Goal: Task Accomplishment & Management: Manage account settings

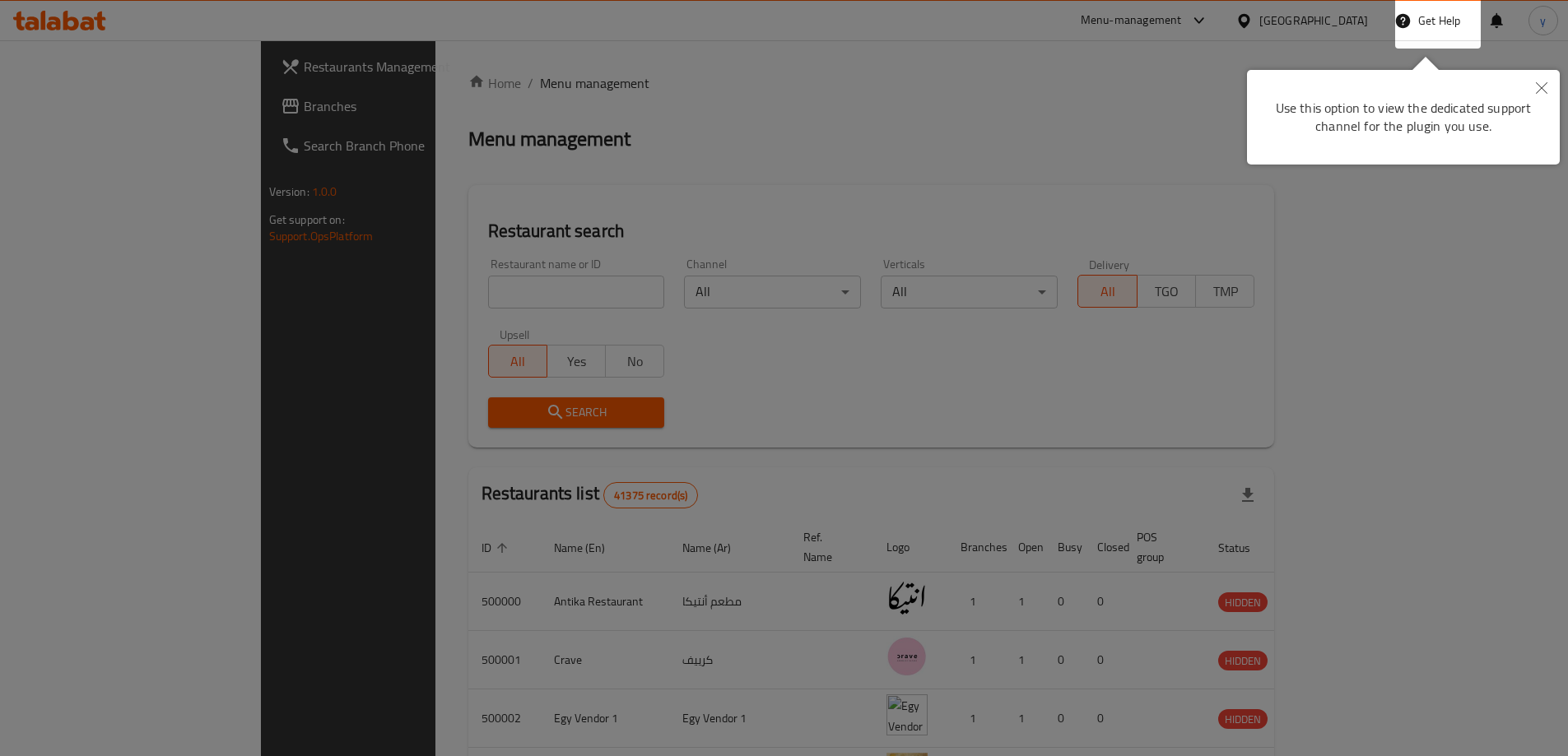
click at [1544, 87] on icon "Close" at bounding box center [1541, 88] width 11 height 11
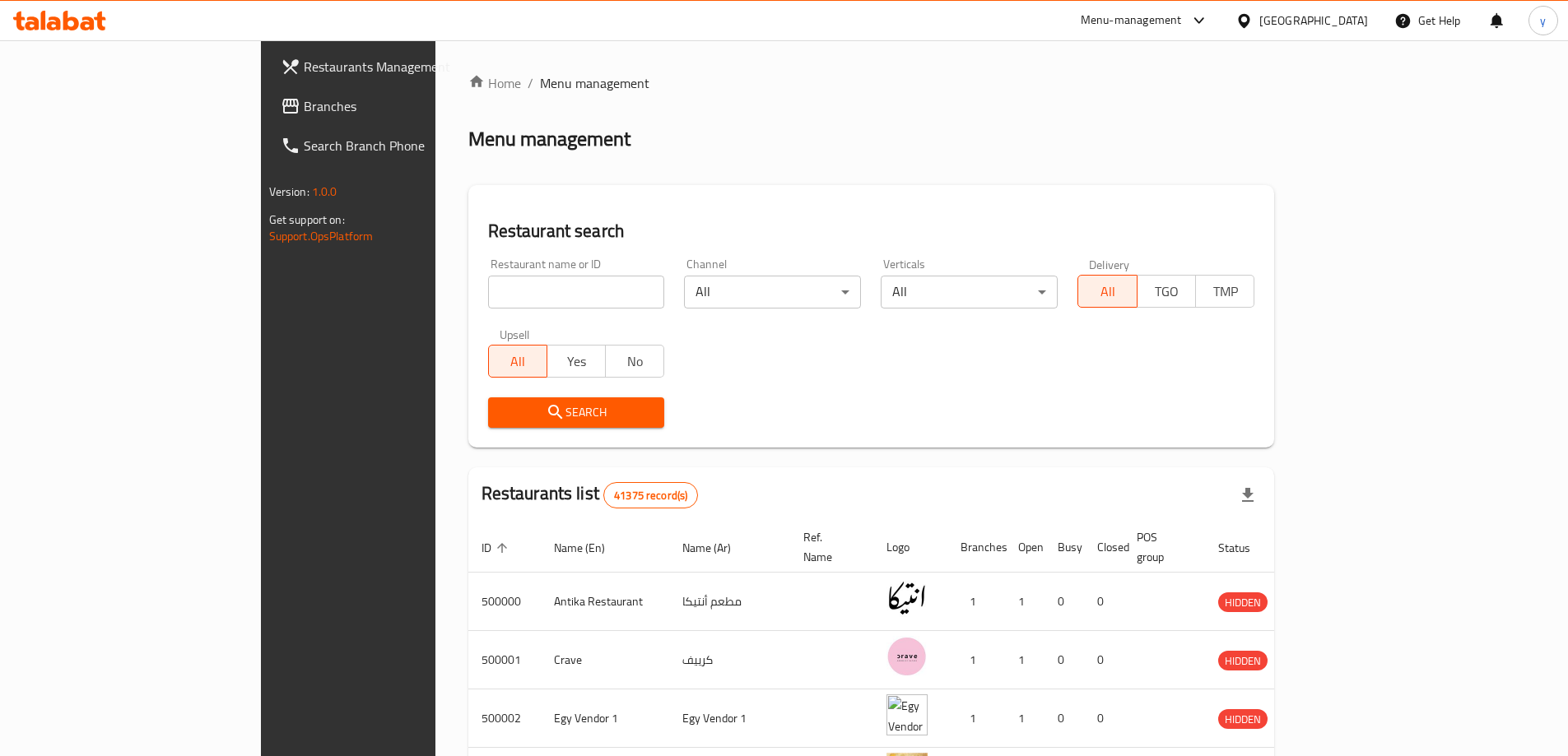
click at [1342, 22] on div "[GEOGRAPHIC_DATA]" at bounding box center [1314, 20] width 109 height 18
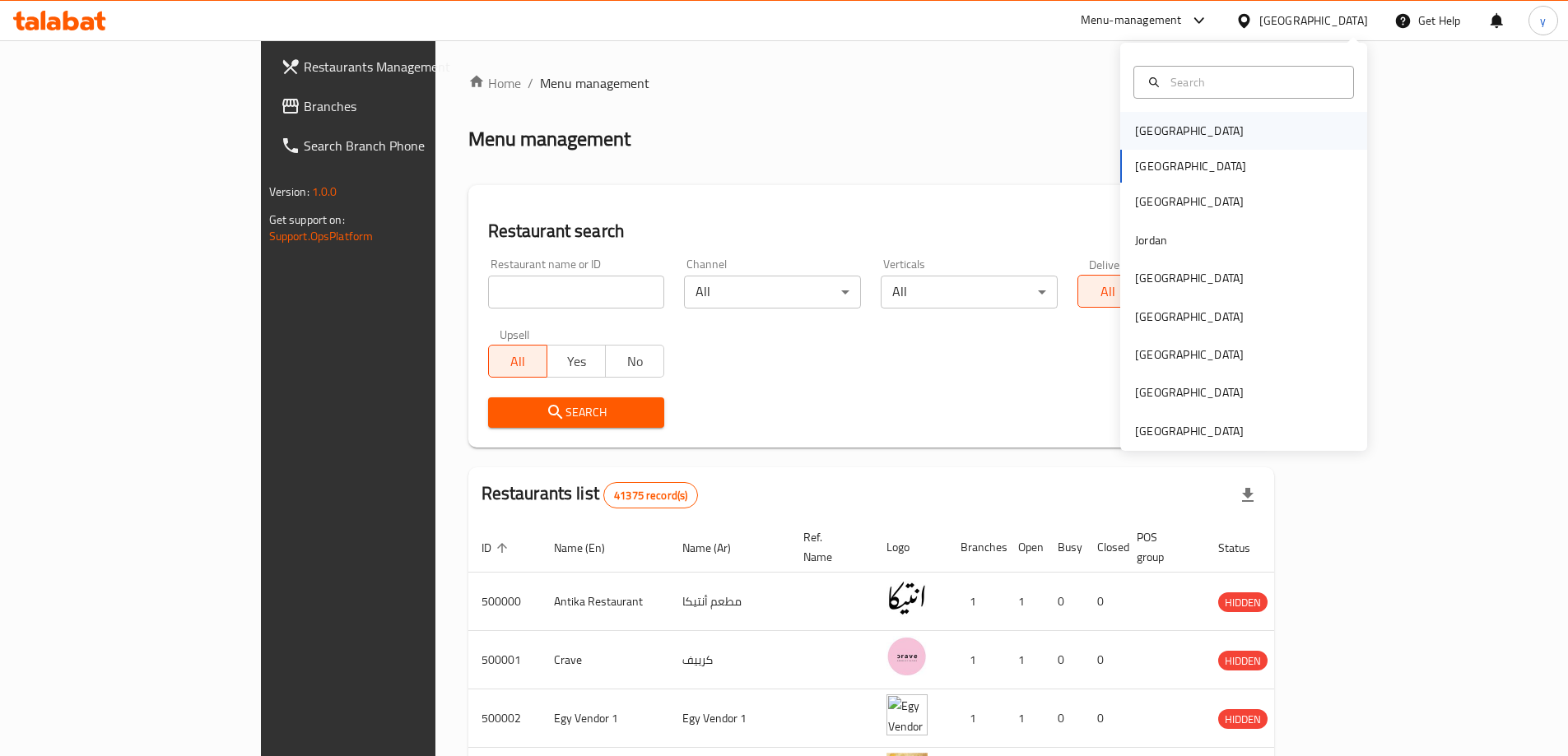
click at [1167, 131] on div "[GEOGRAPHIC_DATA]" at bounding box center [1189, 131] width 135 height 38
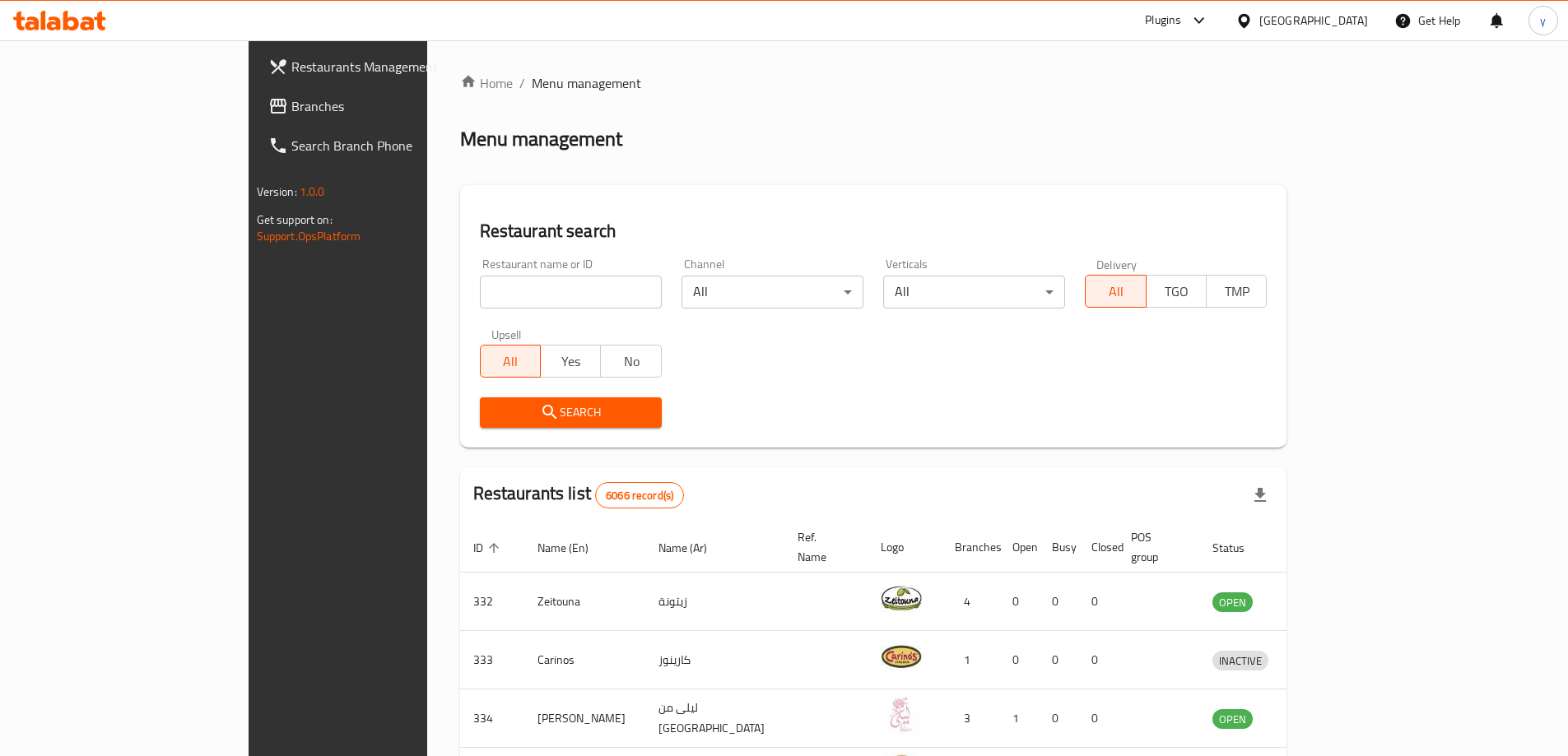
click at [291, 97] on span "Branches" at bounding box center [394, 106] width 206 height 20
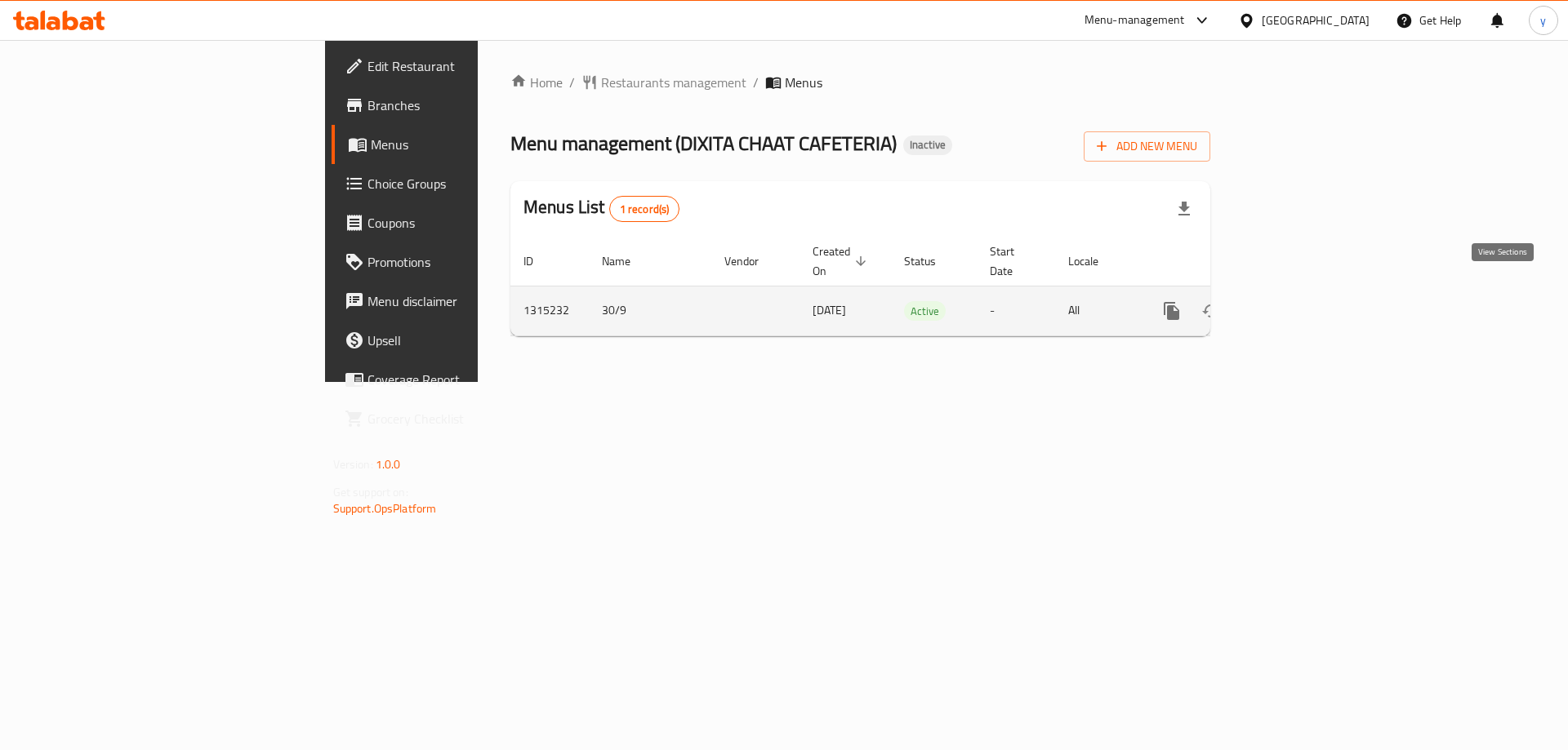
click at [1299, 302] on icon "enhanced table" at bounding box center [1289, 311] width 20 height 20
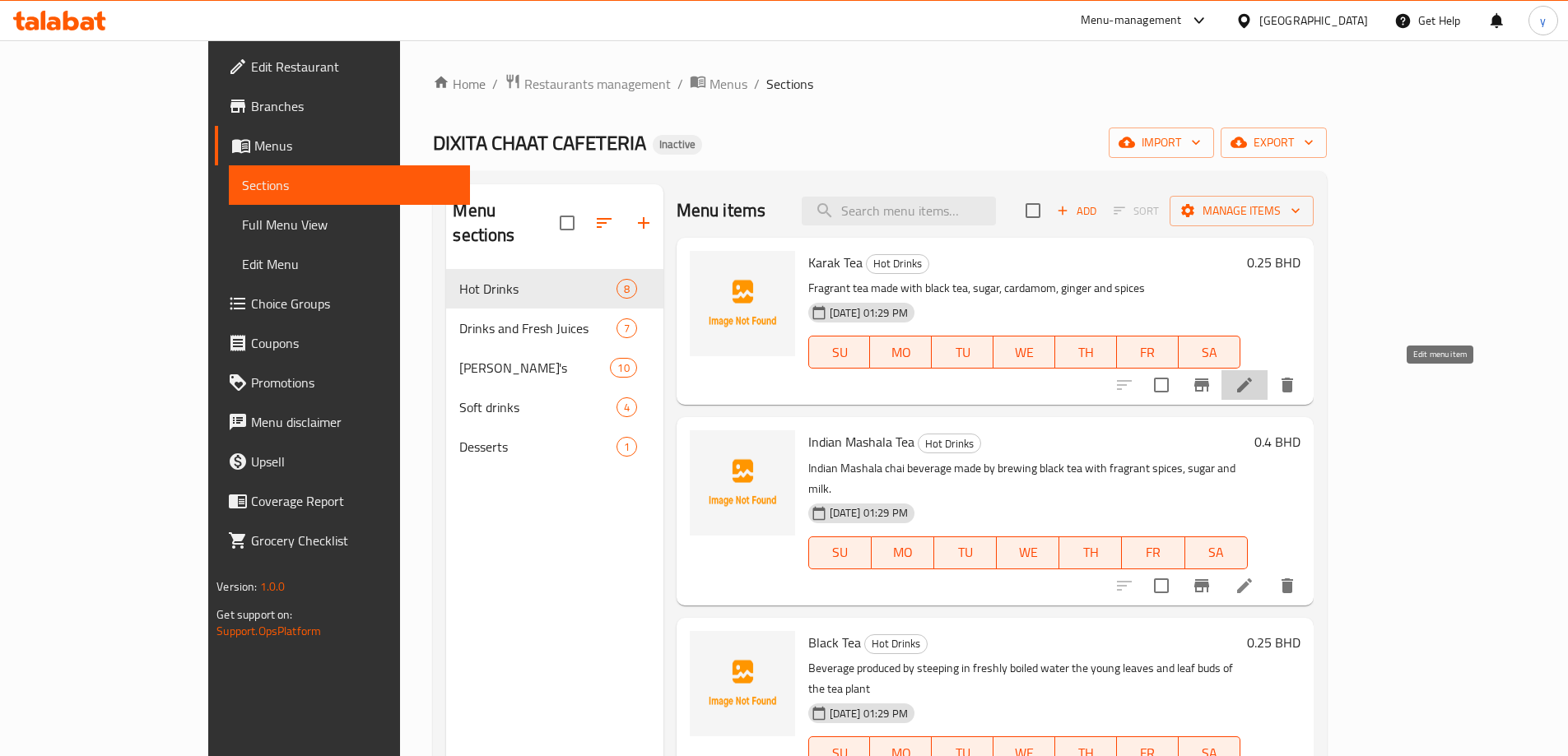
click at [1254, 378] on icon at bounding box center [1244, 385] width 20 height 20
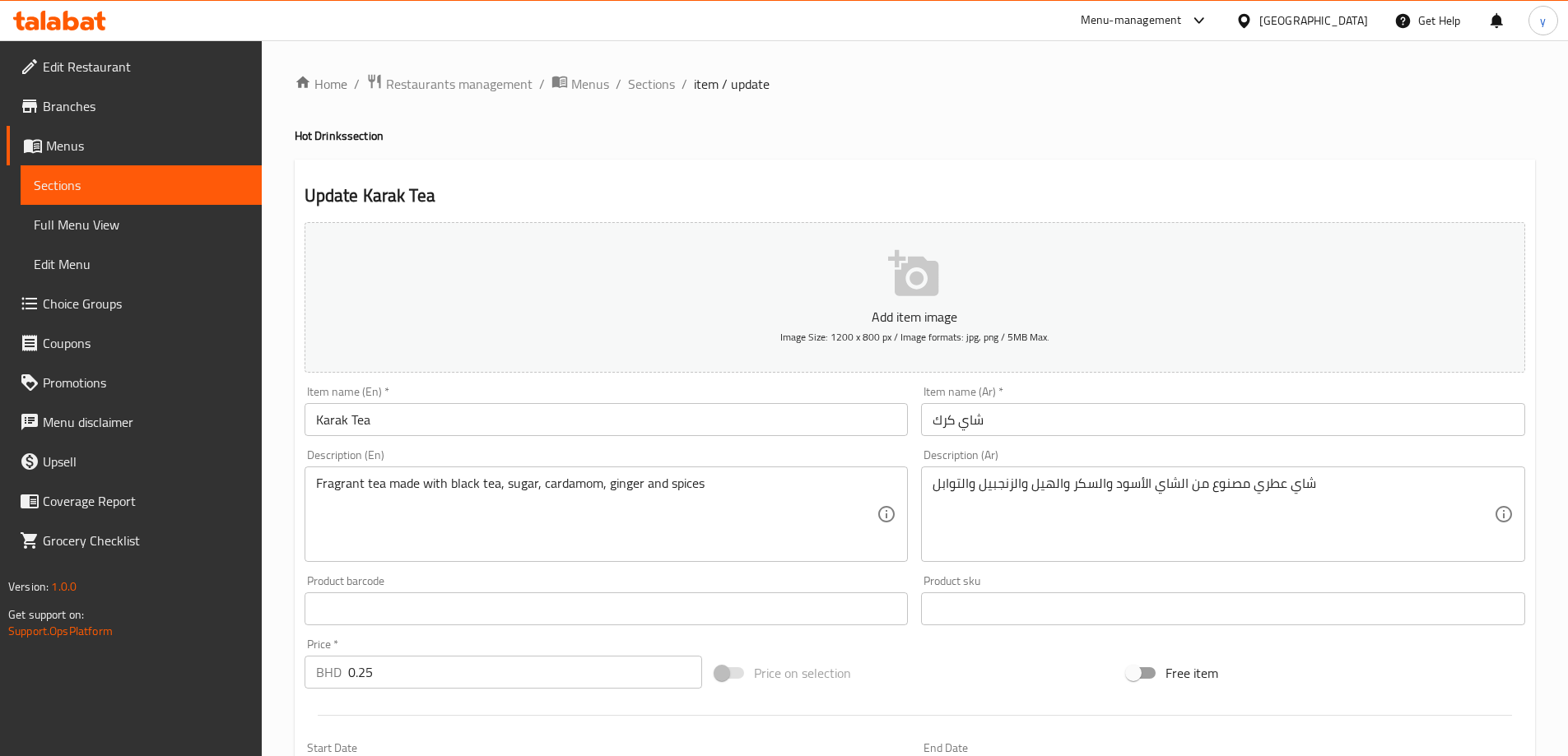
click at [524, 183] on div "Update Karak Tea Add item image Image Size: 1200 x 800 px / Image formats: jpg,…" at bounding box center [915, 638] width 1241 height 957
click at [598, 90] on span "Menus" at bounding box center [590, 84] width 38 height 20
